Goal: Entertainment & Leisure: Consume media (video, audio)

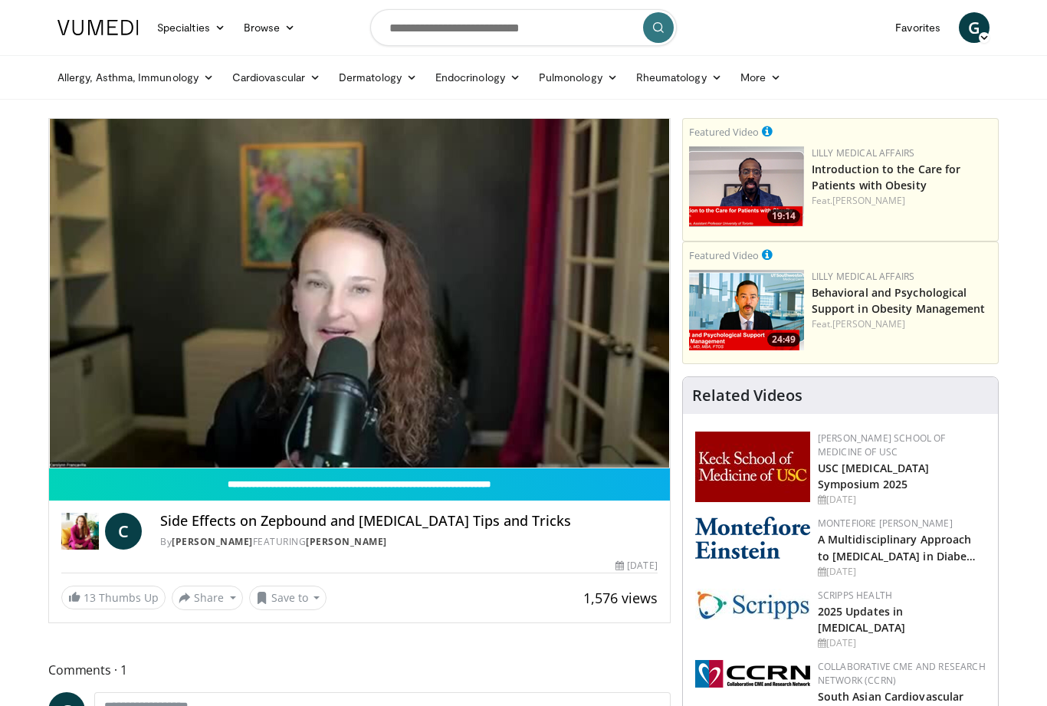
click at [574, 438] on div "Current Time 5:57 / Duration 26:19" at bounding box center [359, 445] width 621 height 14
click at [155, 388] on div "10 seconds Tap to unmute" at bounding box center [359, 293] width 621 height 349
click at [474, 300] on div "10 seconds Tap to unmute" at bounding box center [359, 293] width 621 height 349
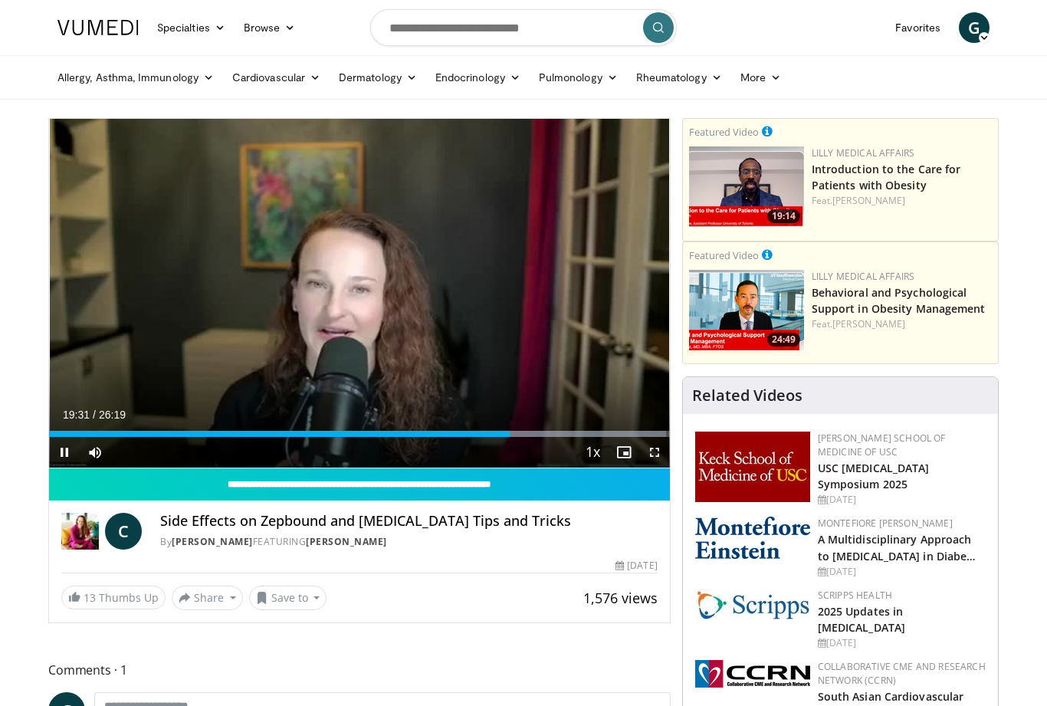
click at [421, 306] on div "10 seconds Tap to unmute" at bounding box center [359, 293] width 621 height 349
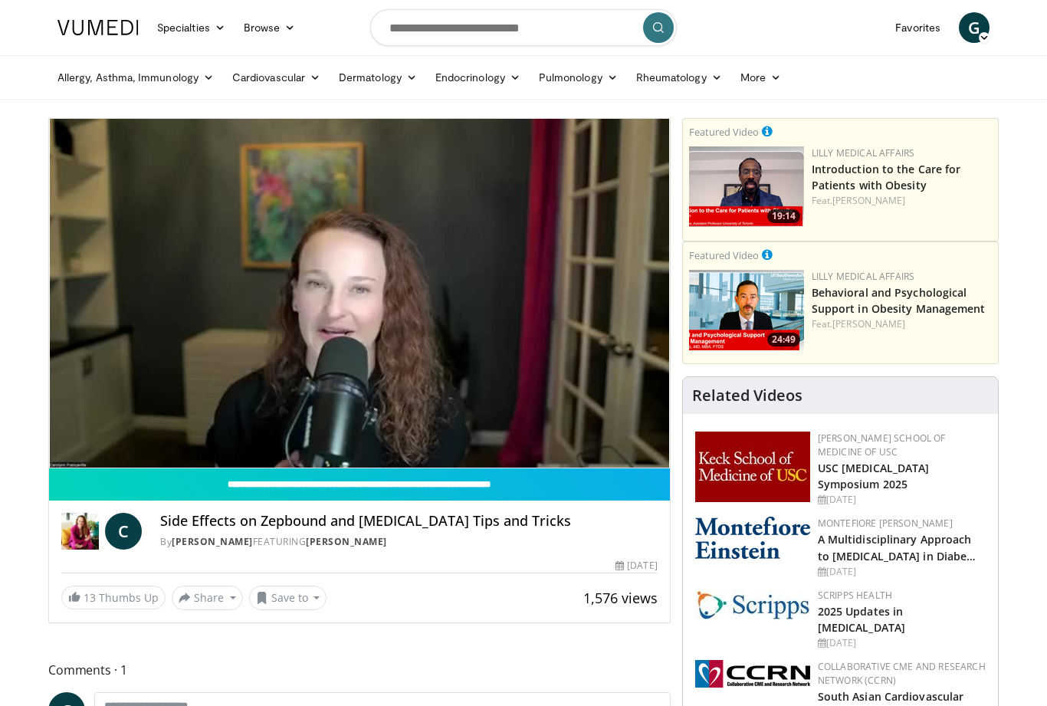
click at [146, 396] on div "10 seconds Tap to unmute" at bounding box center [359, 293] width 621 height 349
